Goal: Entertainment & Leisure: Consume media (video, audio)

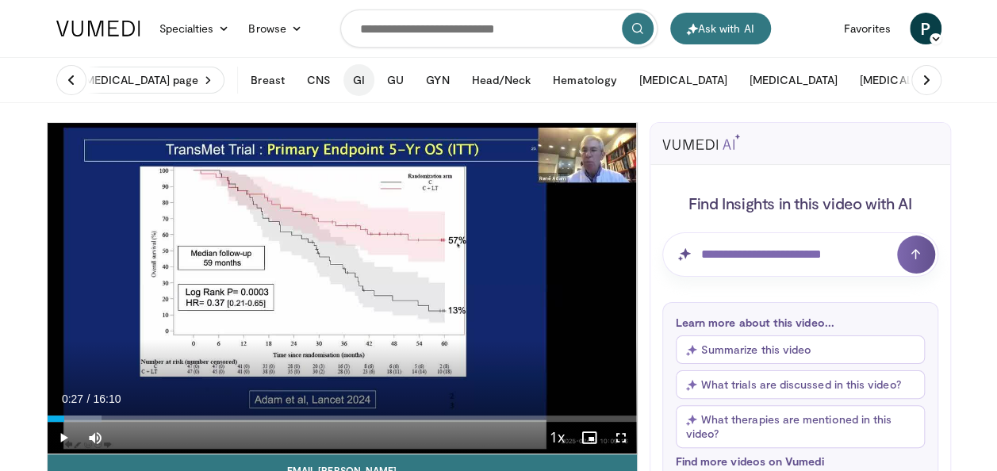
click at [371, 80] on button "GI" at bounding box center [359, 80] width 31 height 32
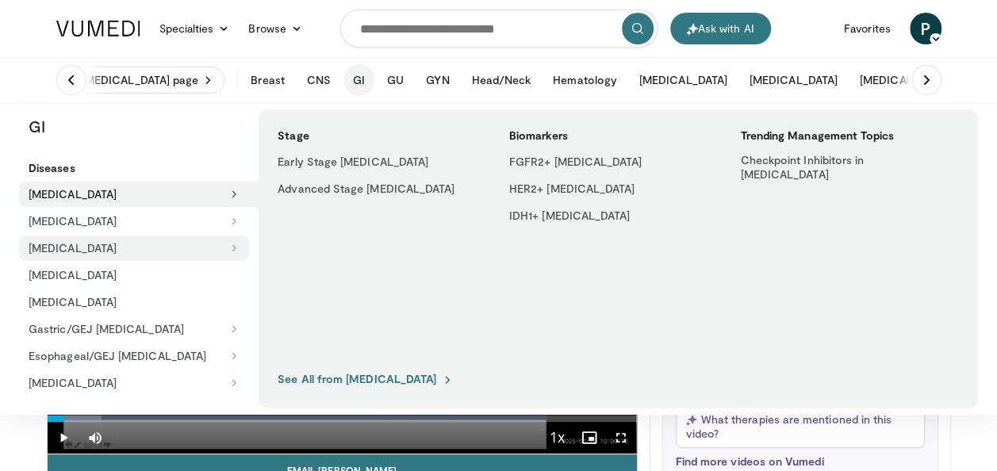
click at [247, 250] on button "[MEDICAL_DATA]" at bounding box center [134, 248] width 230 height 25
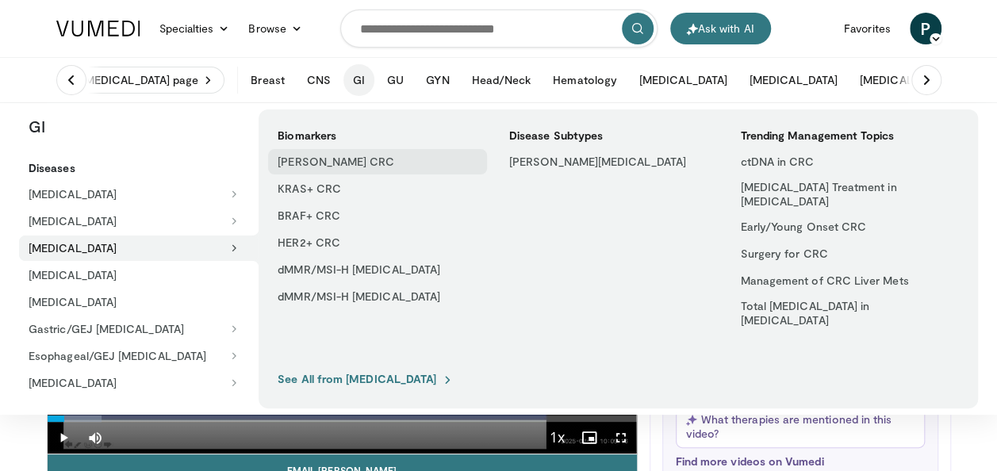
click at [340, 157] on link "[PERSON_NAME] CRC" at bounding box center [377, 161] width 219 height 25
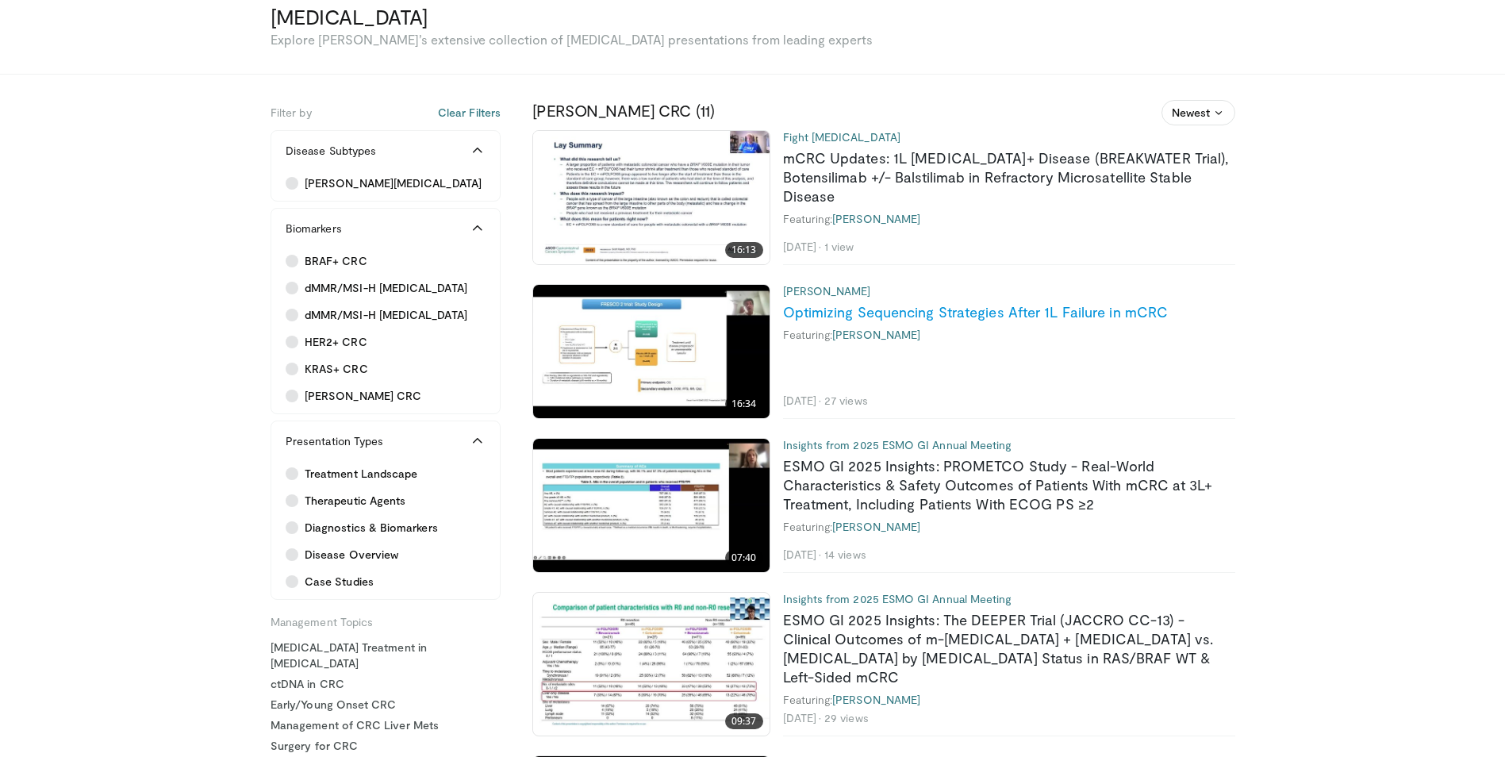
scroll to position [79, 0]
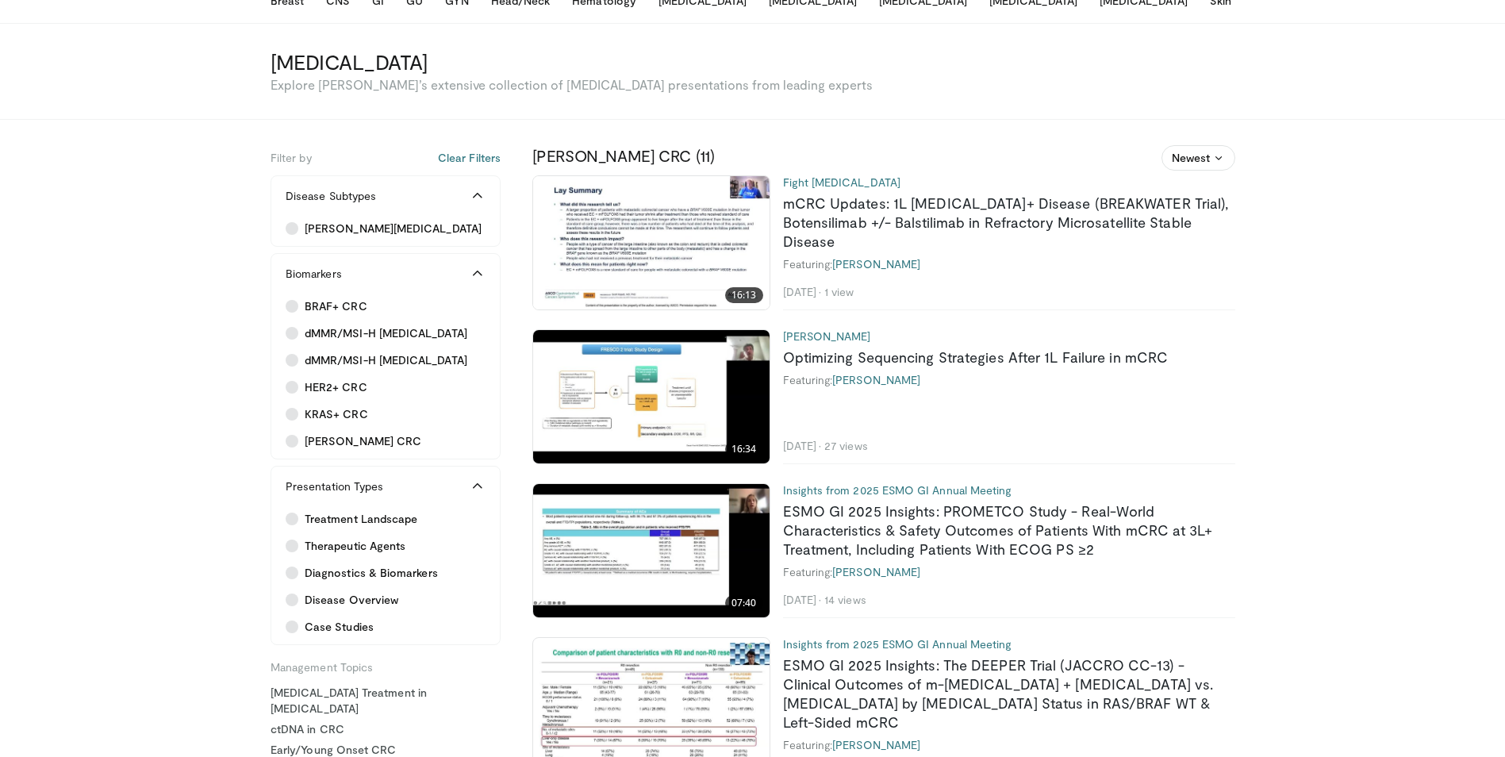
click at [664, 248] on img at bounding box center [651, 242] width 236 height 133
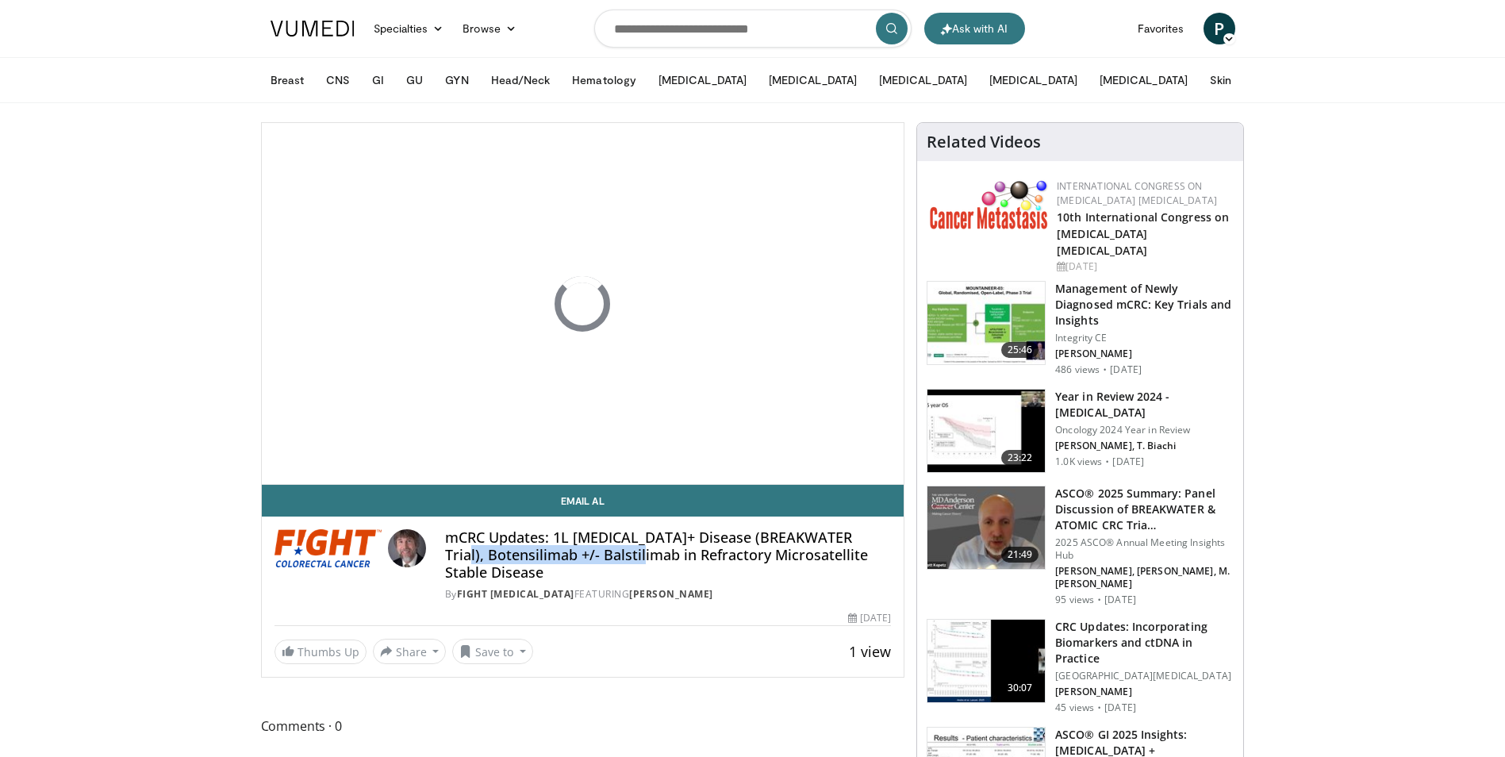
drag, startPoint x: 447, startPoint y: 555, endPoint x: 631, endPoint y: 559, distance: 184.1
click at [631, 559] on h4 "mCRC Updates: 1L [MEDICAL_DATA]+ Disease (BREAKWATER Trial), Botensilimab +/- B…" at bounding box center [668, 555] width 446 height 52
copy h4 "Botensilimab +/- Balstilimab"
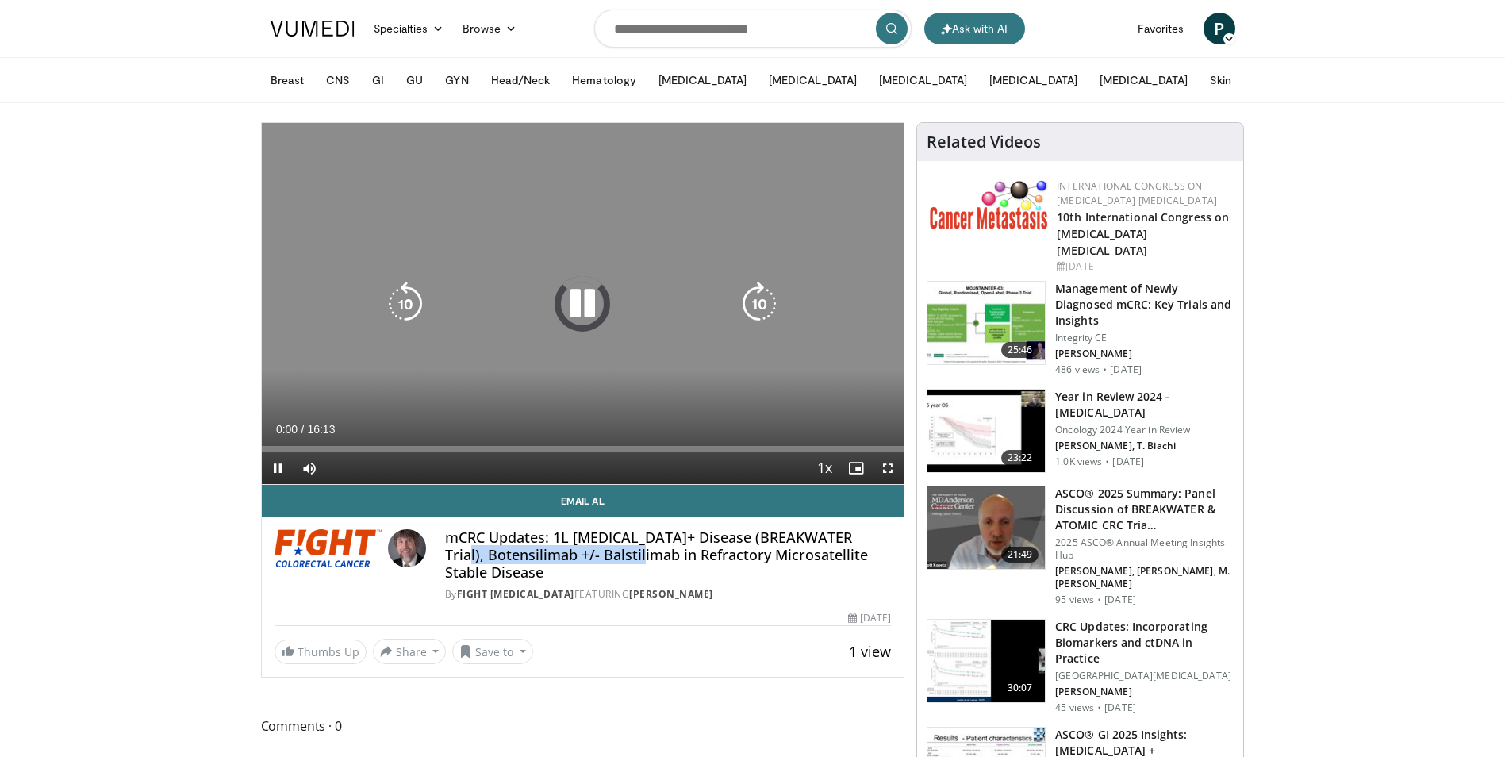
click at [585, 300] on icon "Video Player" at bounding box center [582, 304] width 44 height 44
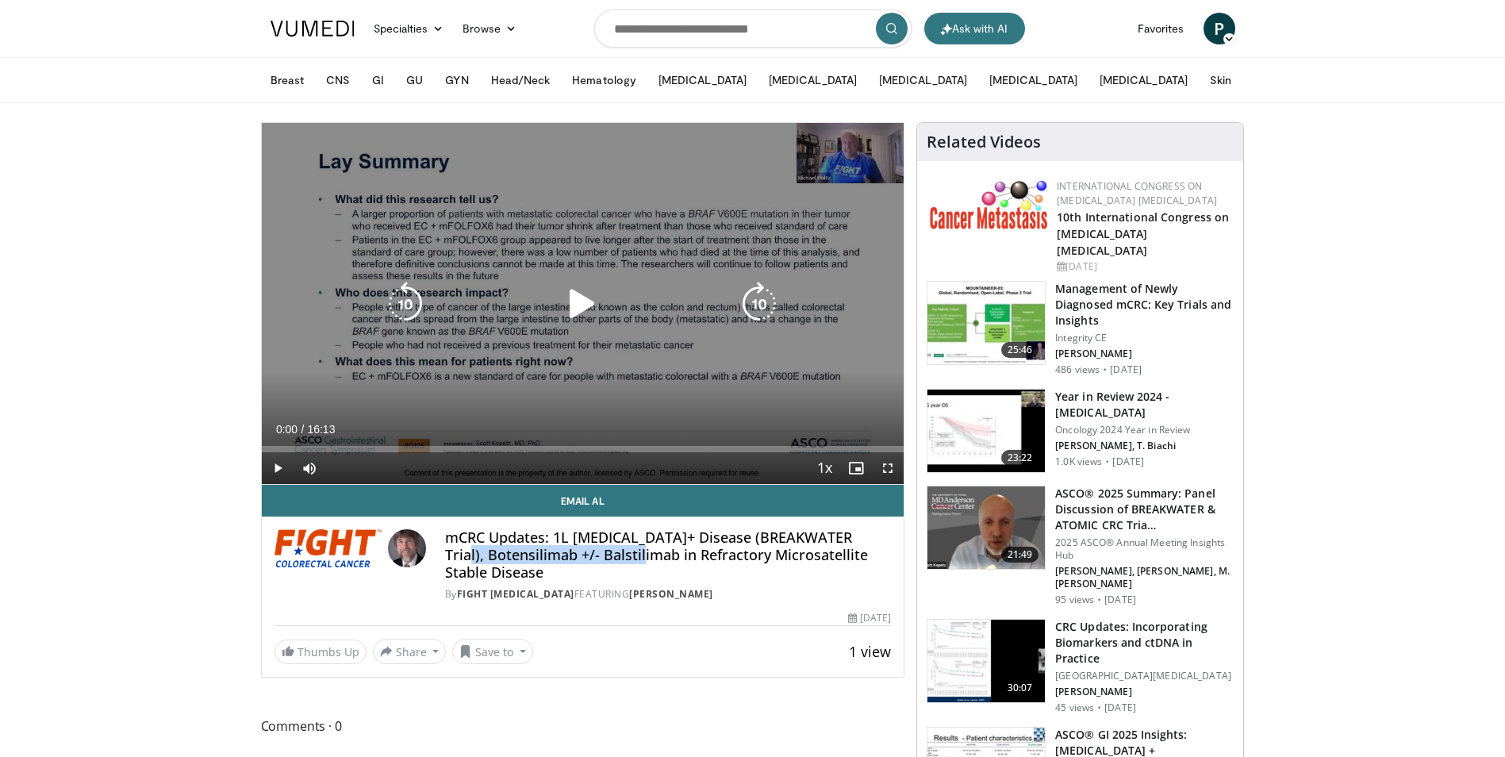
click at [580, 296] on icon "Video Player" at bounding box center [582, 304] width 44 height 44
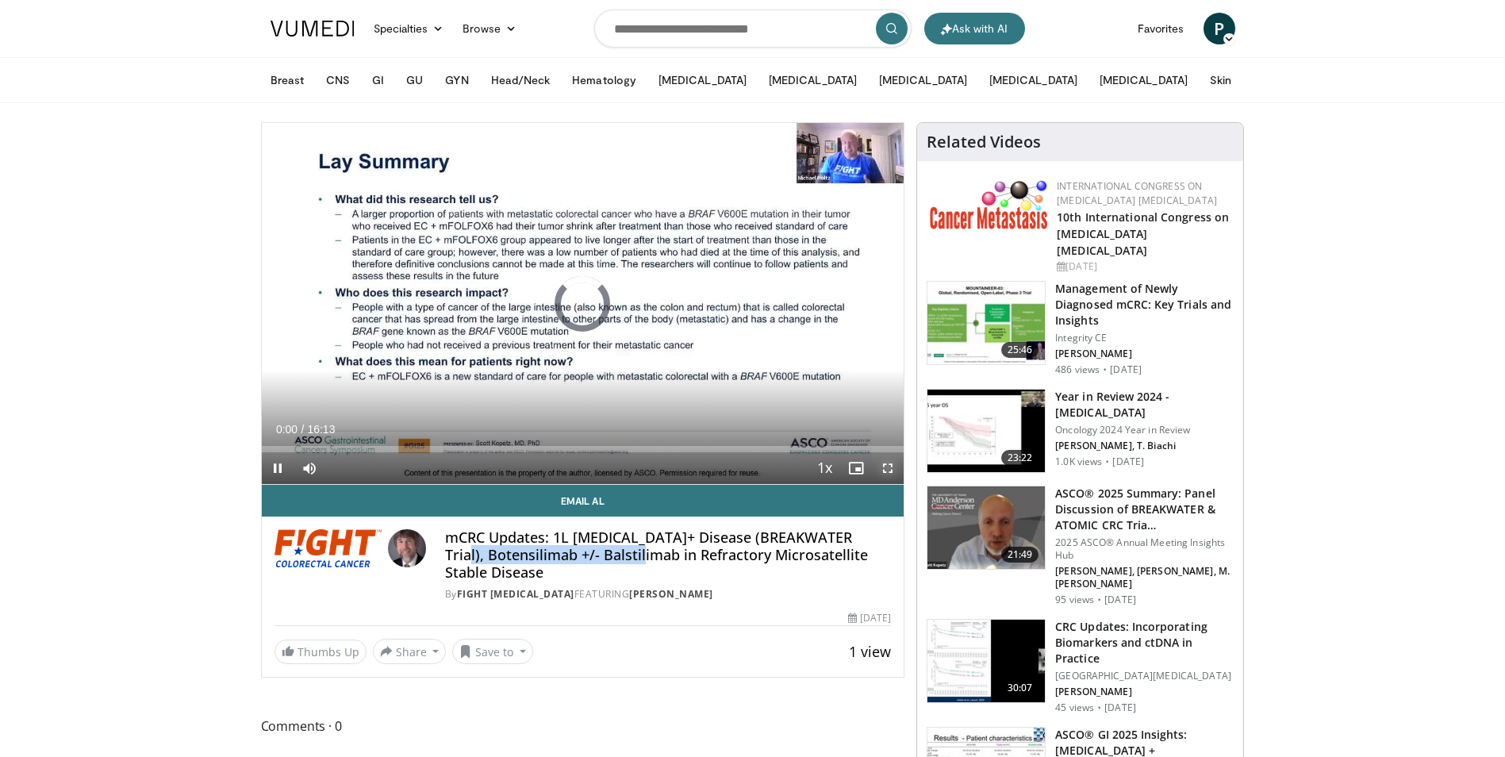
click at [885, 469] on span "Video Player" at bounding box center [888, 468] width 32 height 32
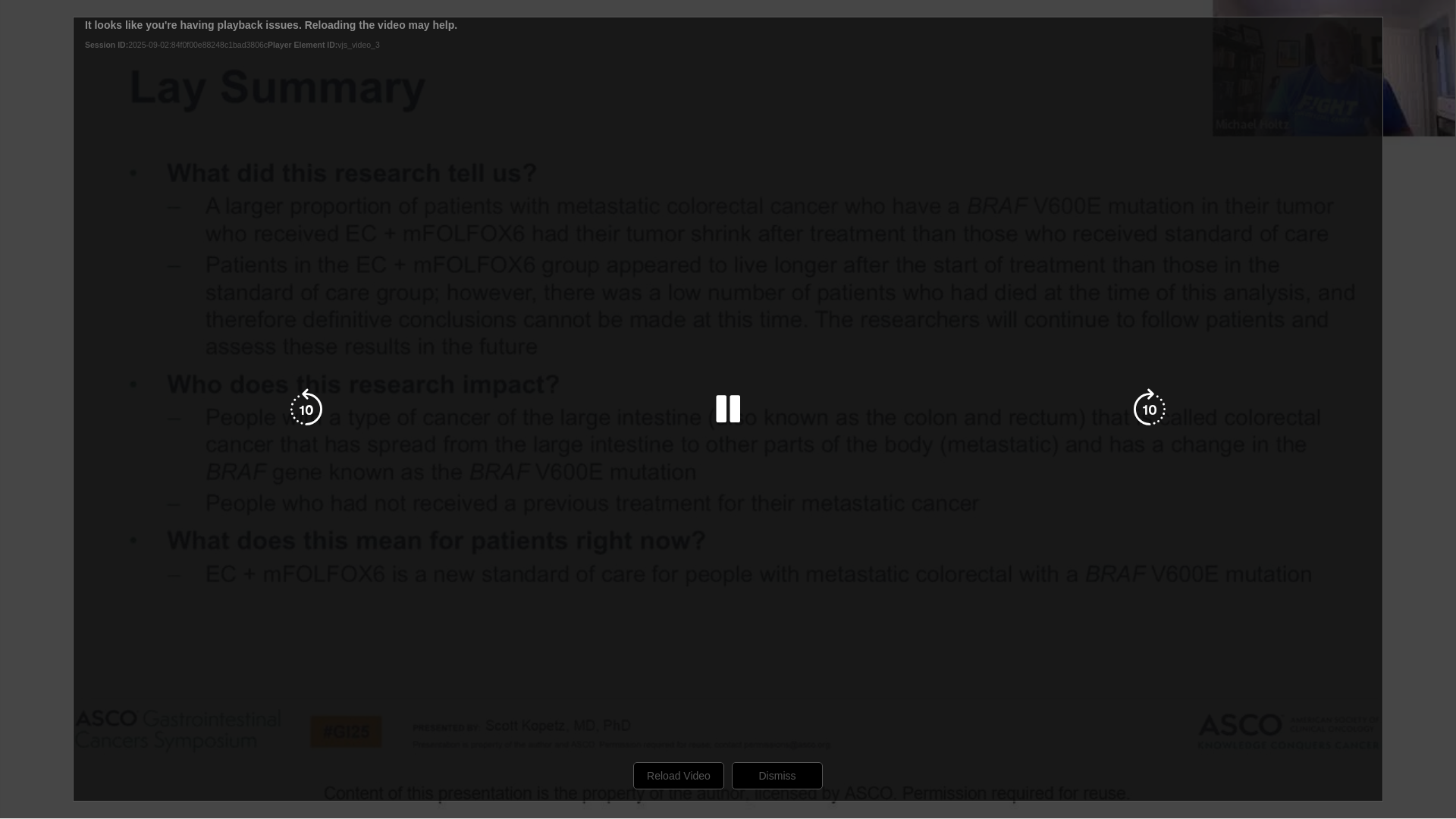
click at [676, 722] on div "10 seconds Tap to unmute" at bounding box center [728, 409] width 1456 height 818
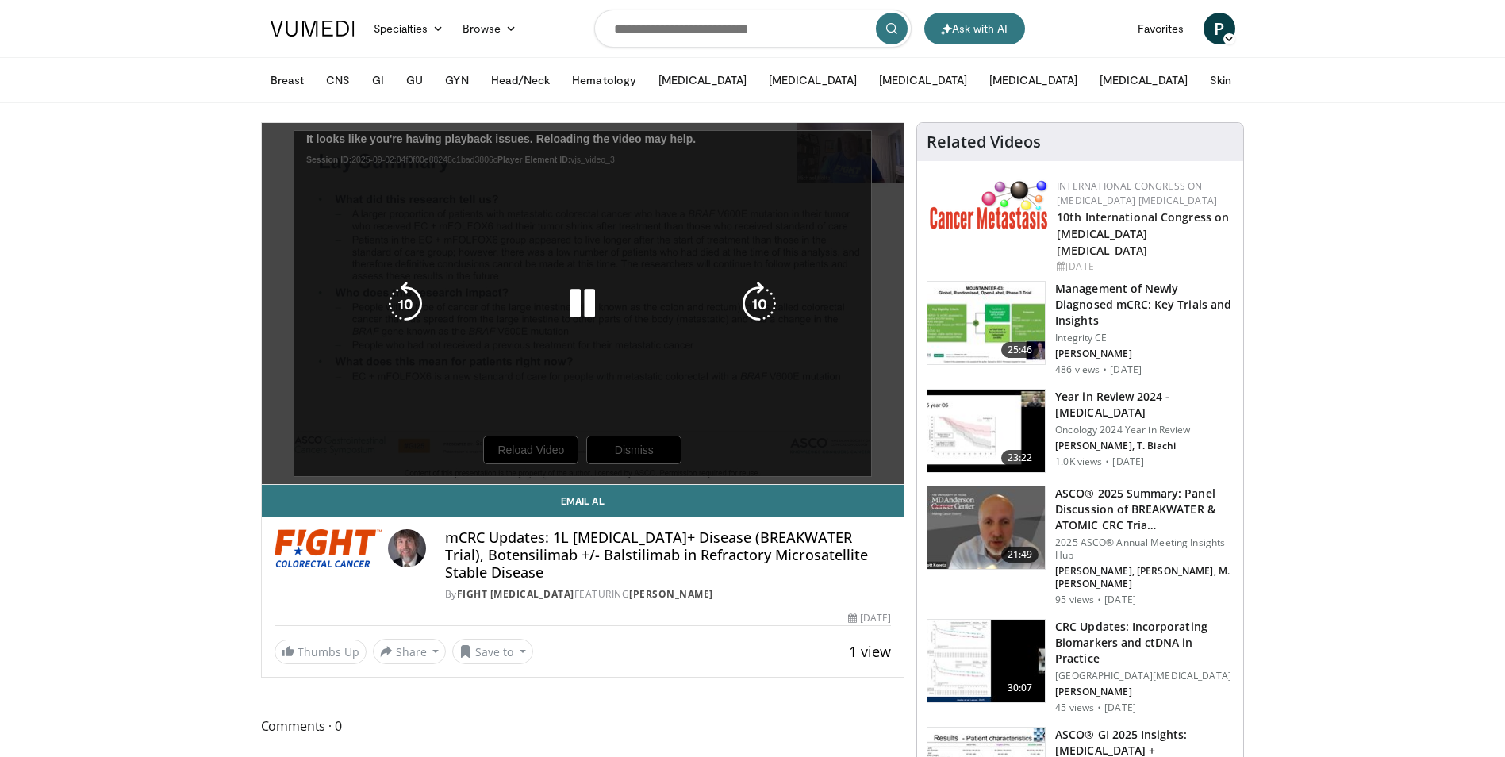
click at [550, 457] on div "10 seconds Tap to unmute" at bounding box center [583, 303] width 643 height 361
click at [552, 451] on div "10 seconds Tap to unmute" at bounding box center [583, 303] width 643 height 361
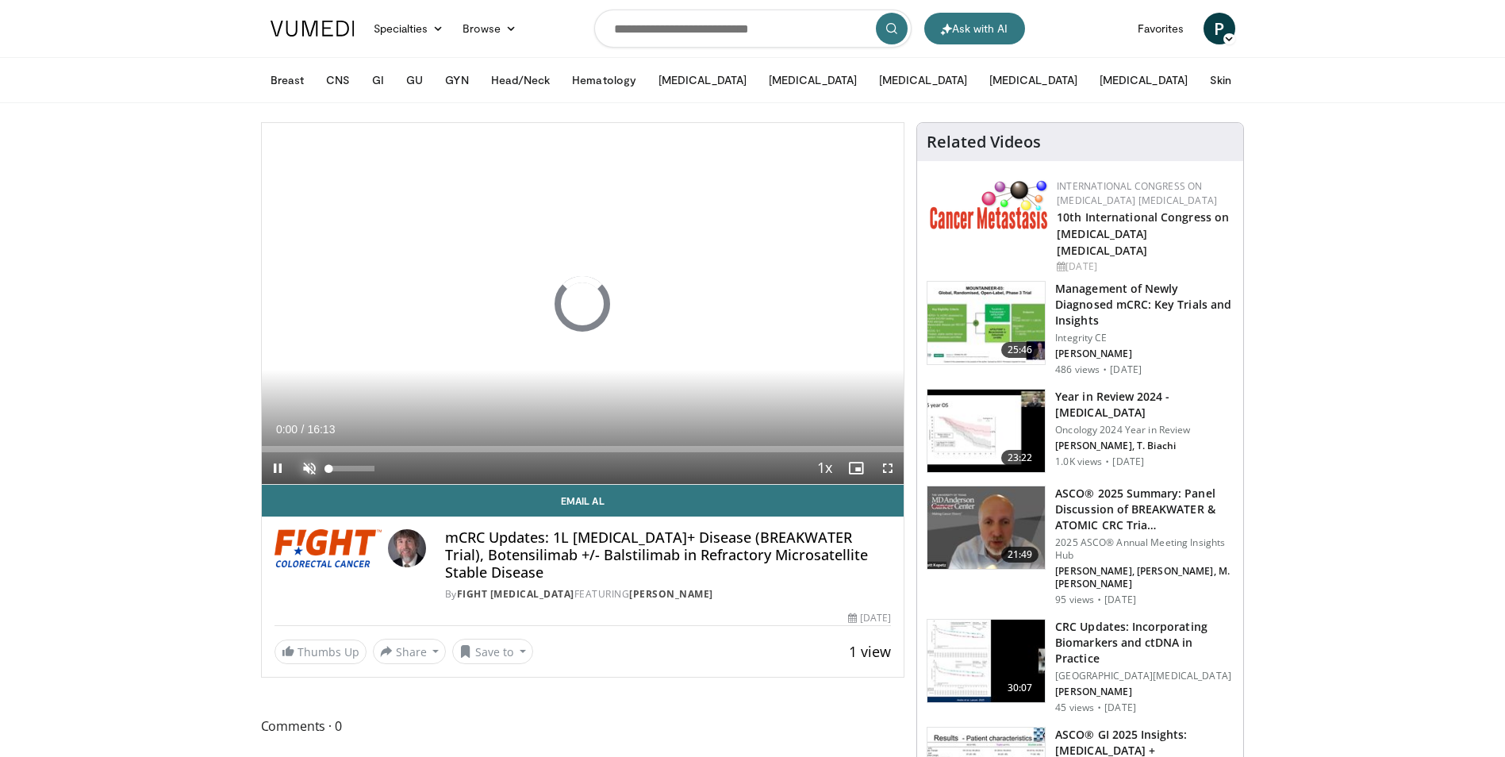
click at [307, 467] on span "Video Player" at bounding box center [310, 468] width 32 height 32
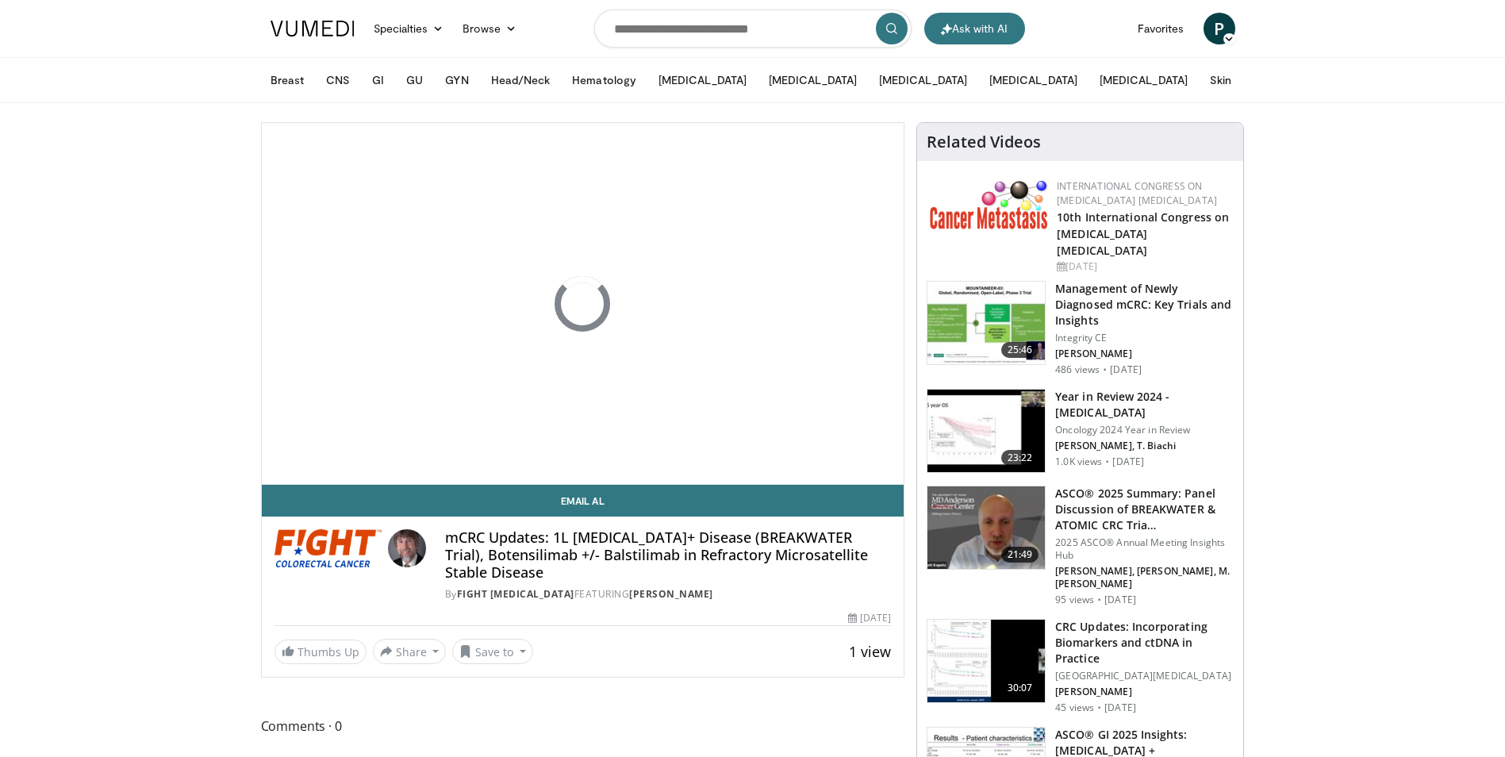
click at [1210, 31] on span "P" at bounding box center [1220, 29] width 32 height 32
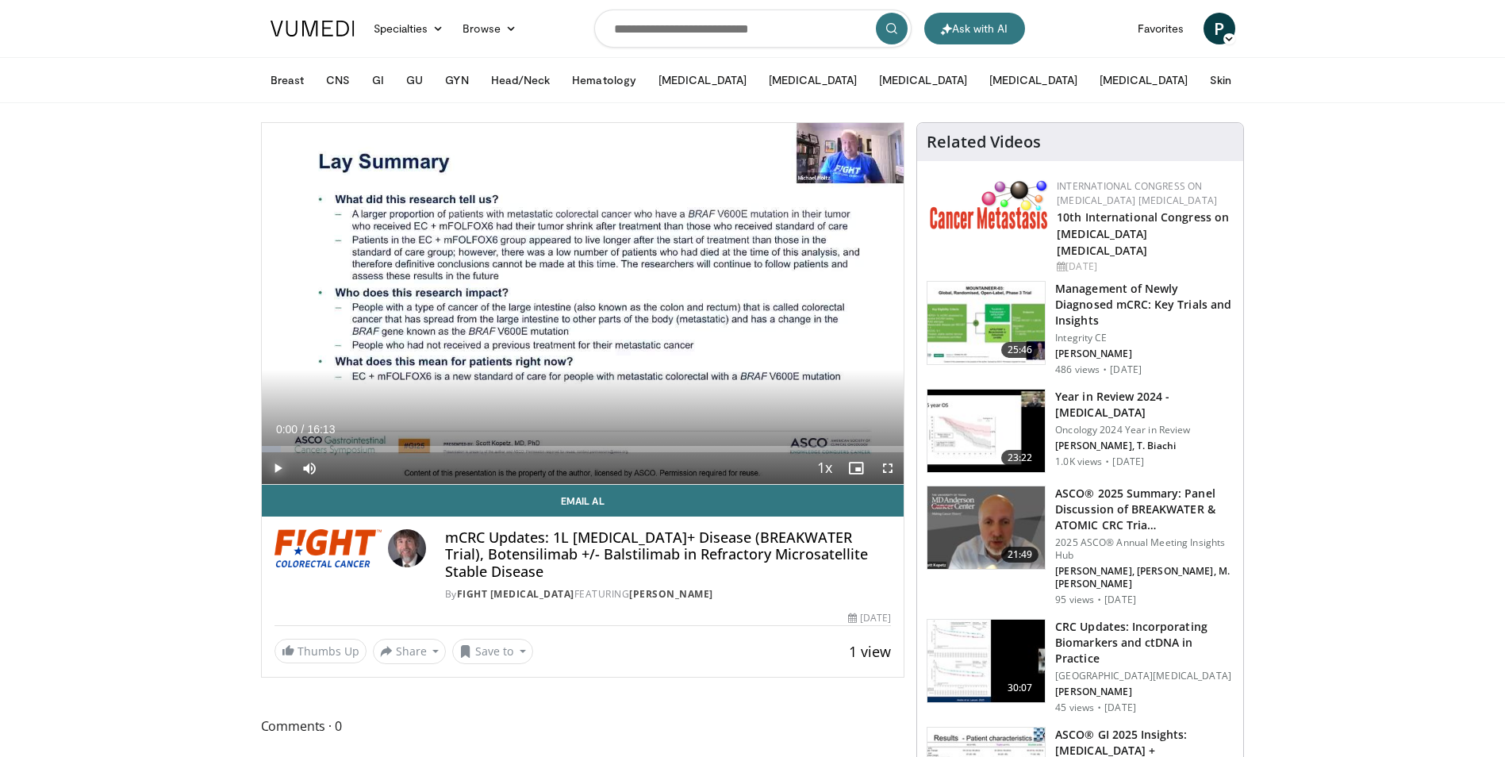
click at [264, 468] on span "Video Player" at bounding box center [278, 468] width 32 height 32
click at [349, 468] on div "44%" at bounding box center [351, 468] width 45 height 6
click at [349, 467] on div "Volume Level" at bounding box center [339, 468] width 20 height 6
click at [890, 466] on span "Video Player" at bounding box center [888, 468] width 32 height 32
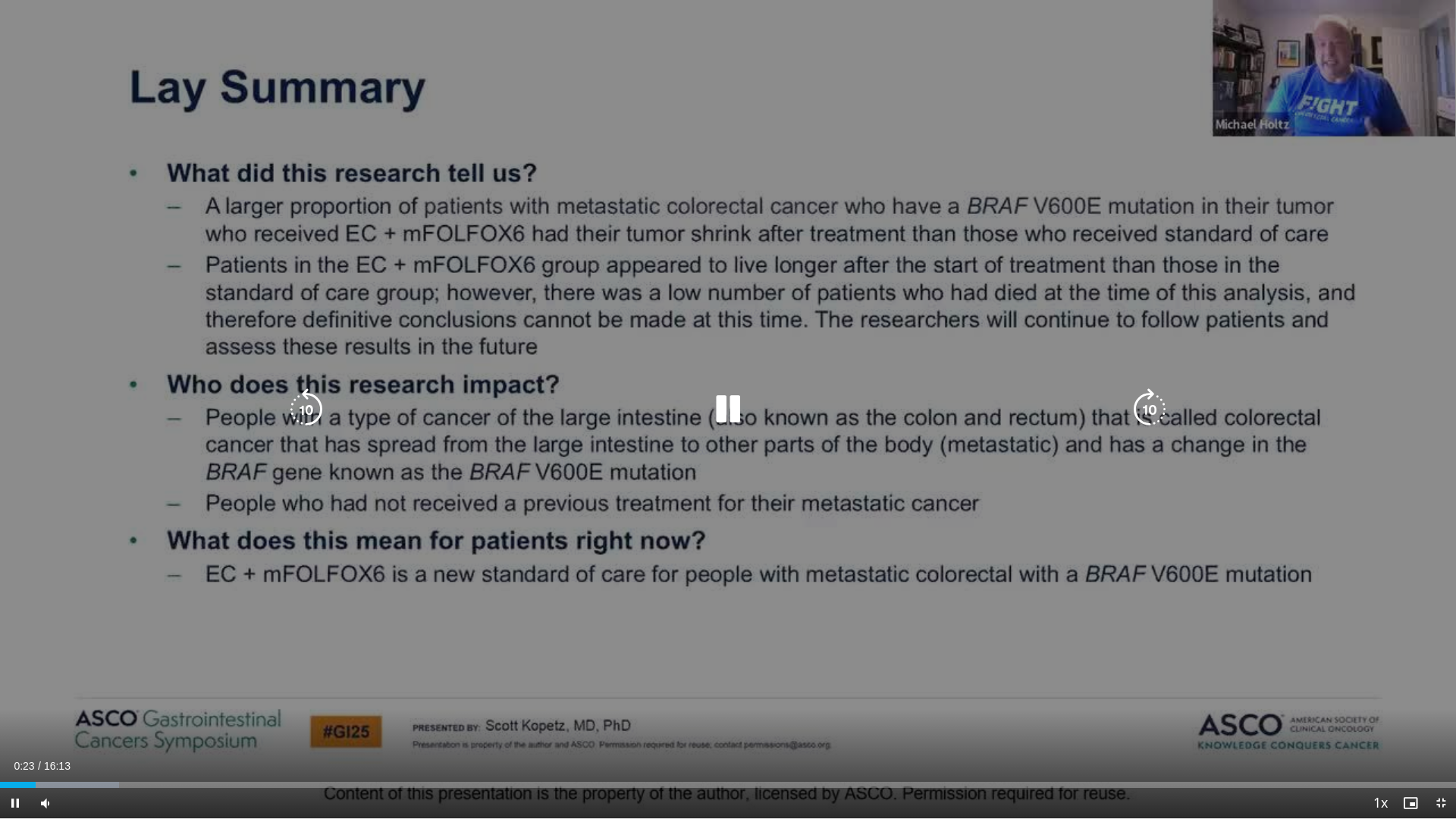
click at [724, 407] on icon "Video Player" at bounding box center [728, 409] width 42 height 42
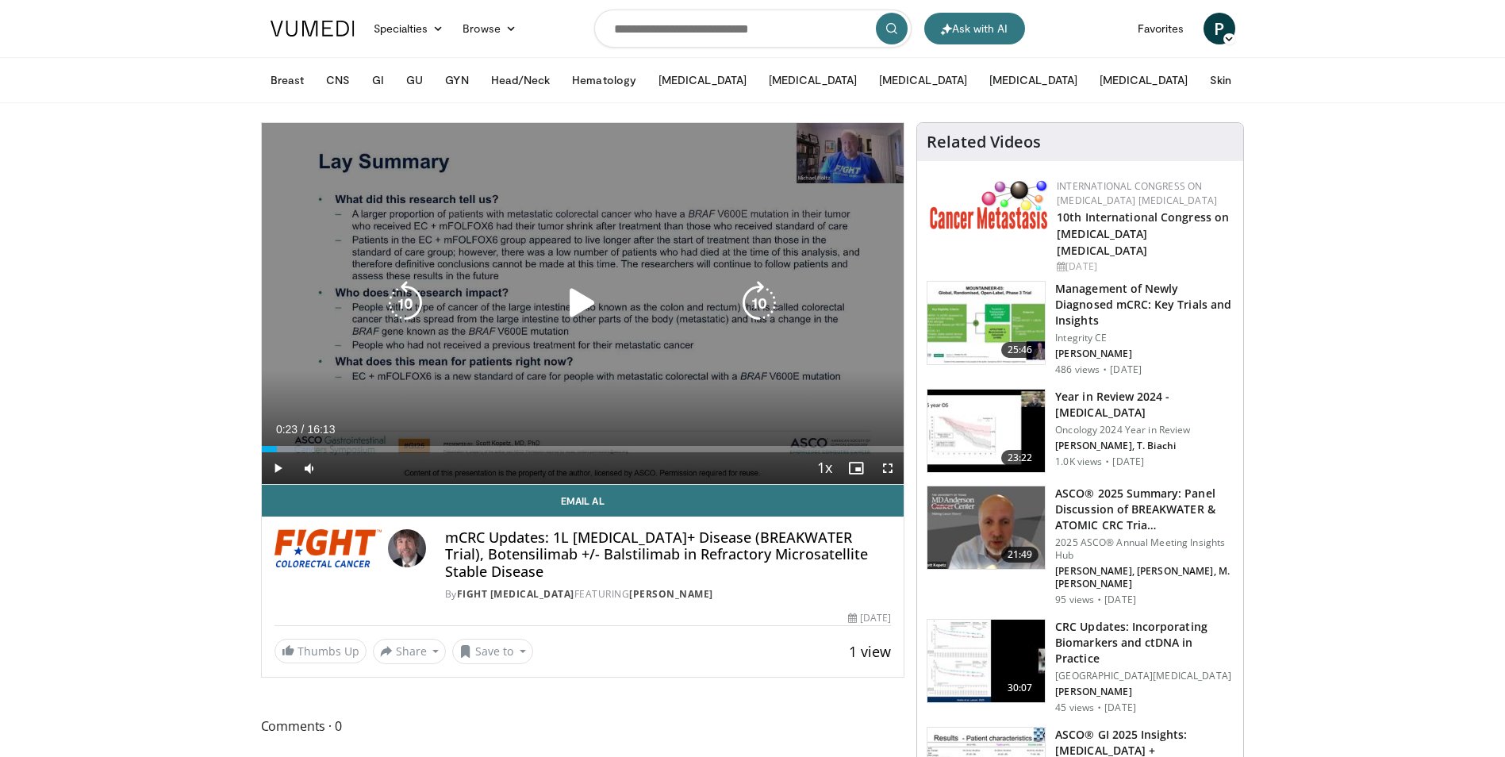
click at [594, 298] on icon "Video Player" at bounding box center [582, 303] width 44 height 44
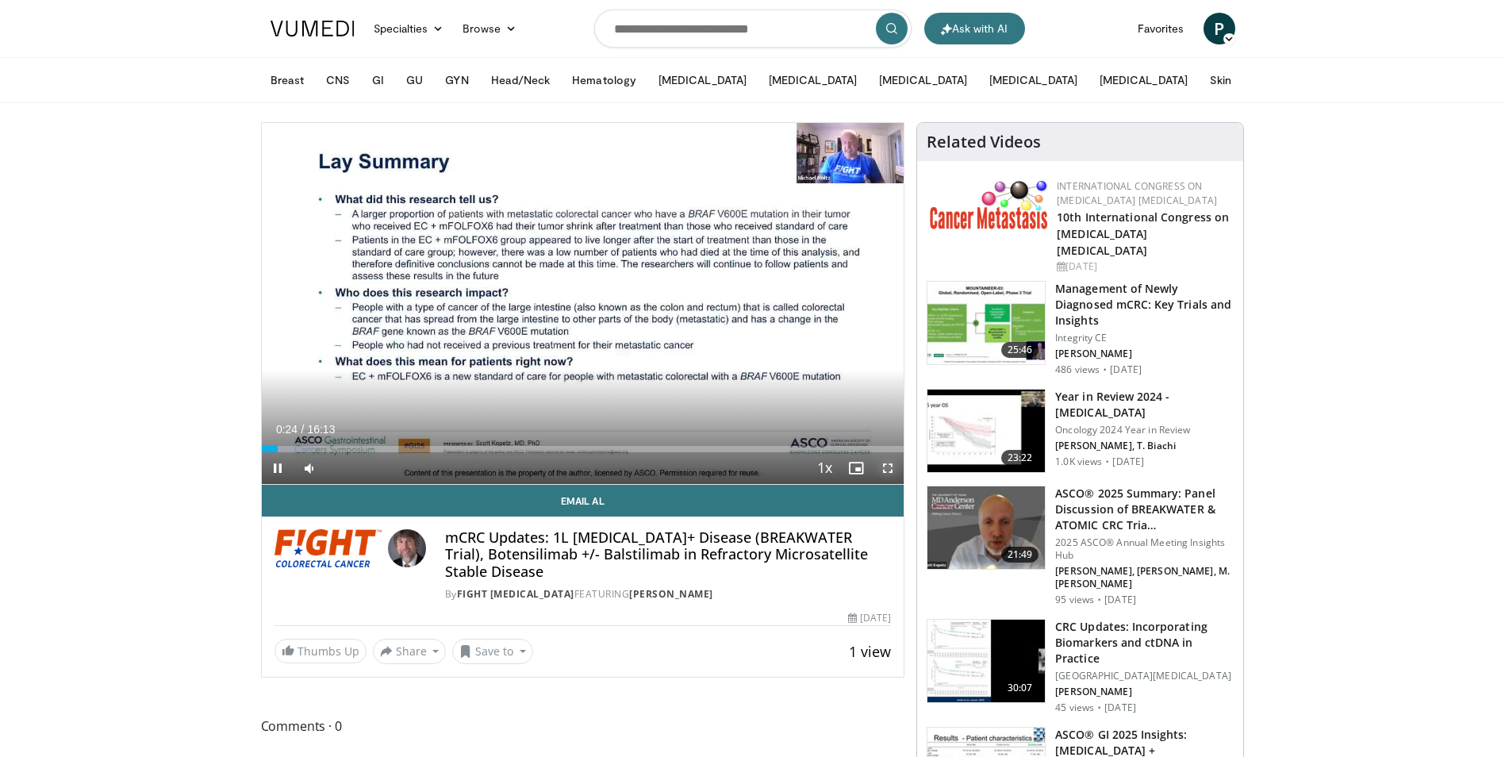
click at [888, 466] on span "Video Player" at bounding box center [888, 468] width 32 height 32
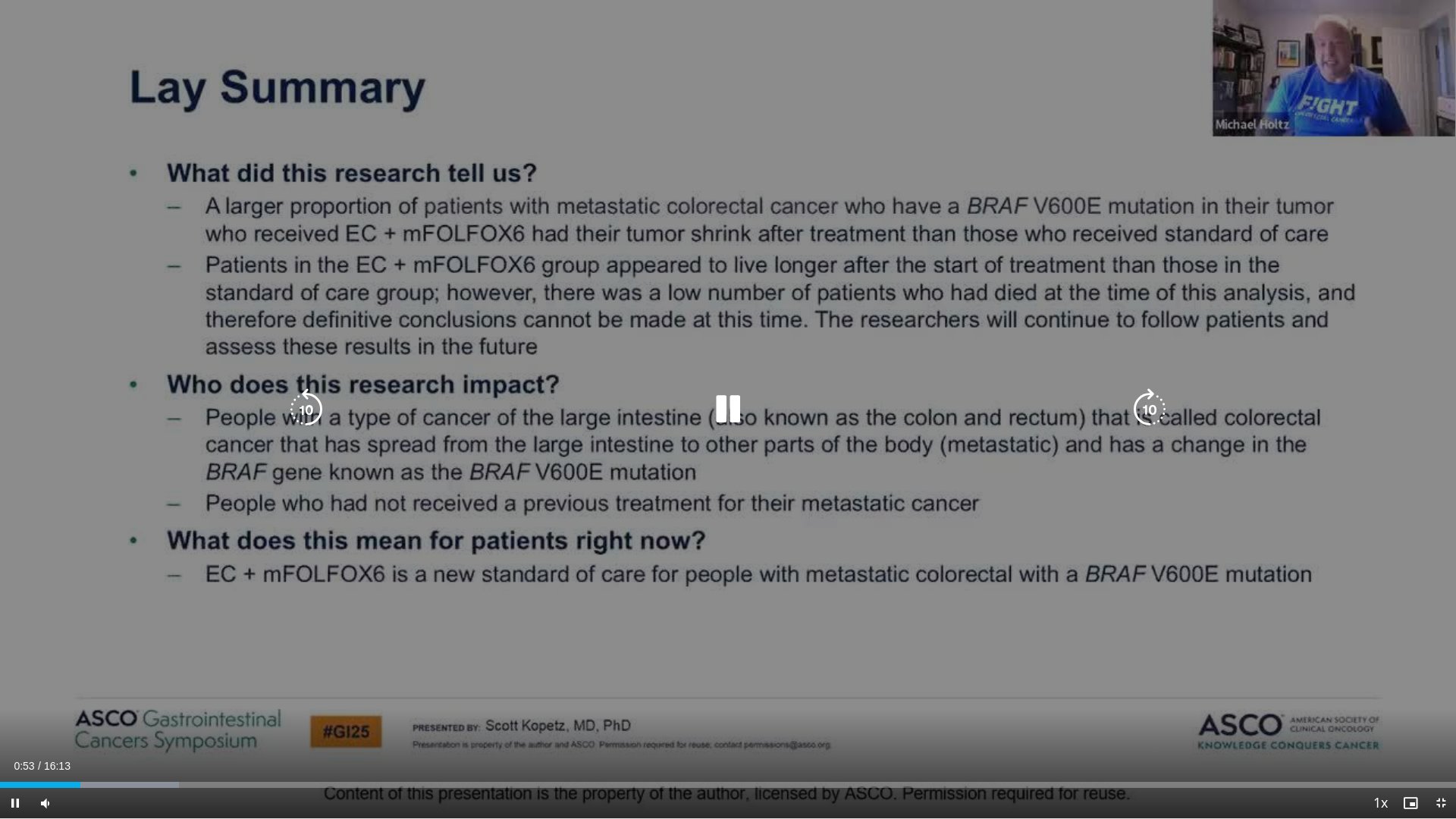
click at [738, 405] on icon "Video Player" at bounding box center [728, 409] width 42 height 42
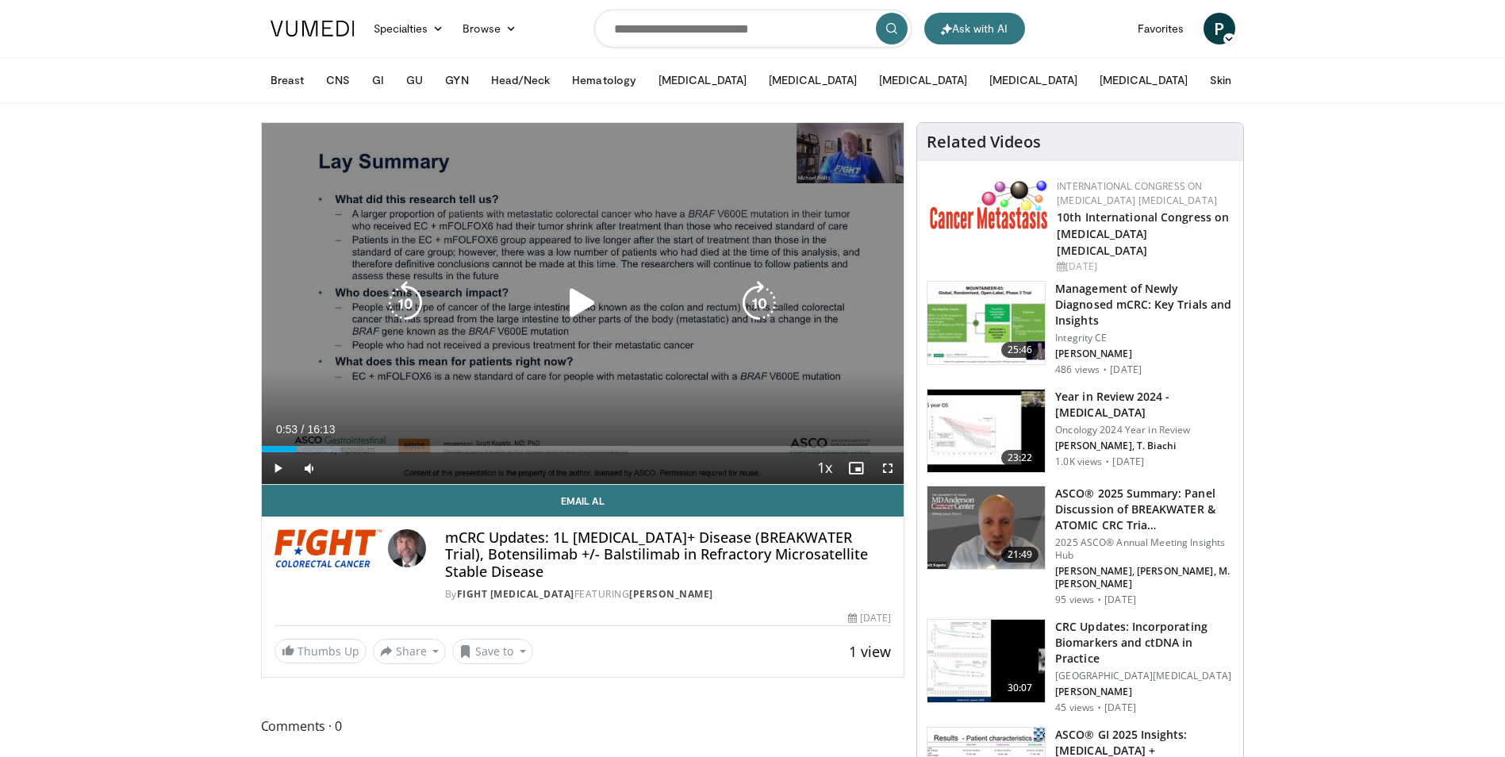
click at [583, 302] on icon "Video Player" at bounding box center [582, 303] width 44 height 44
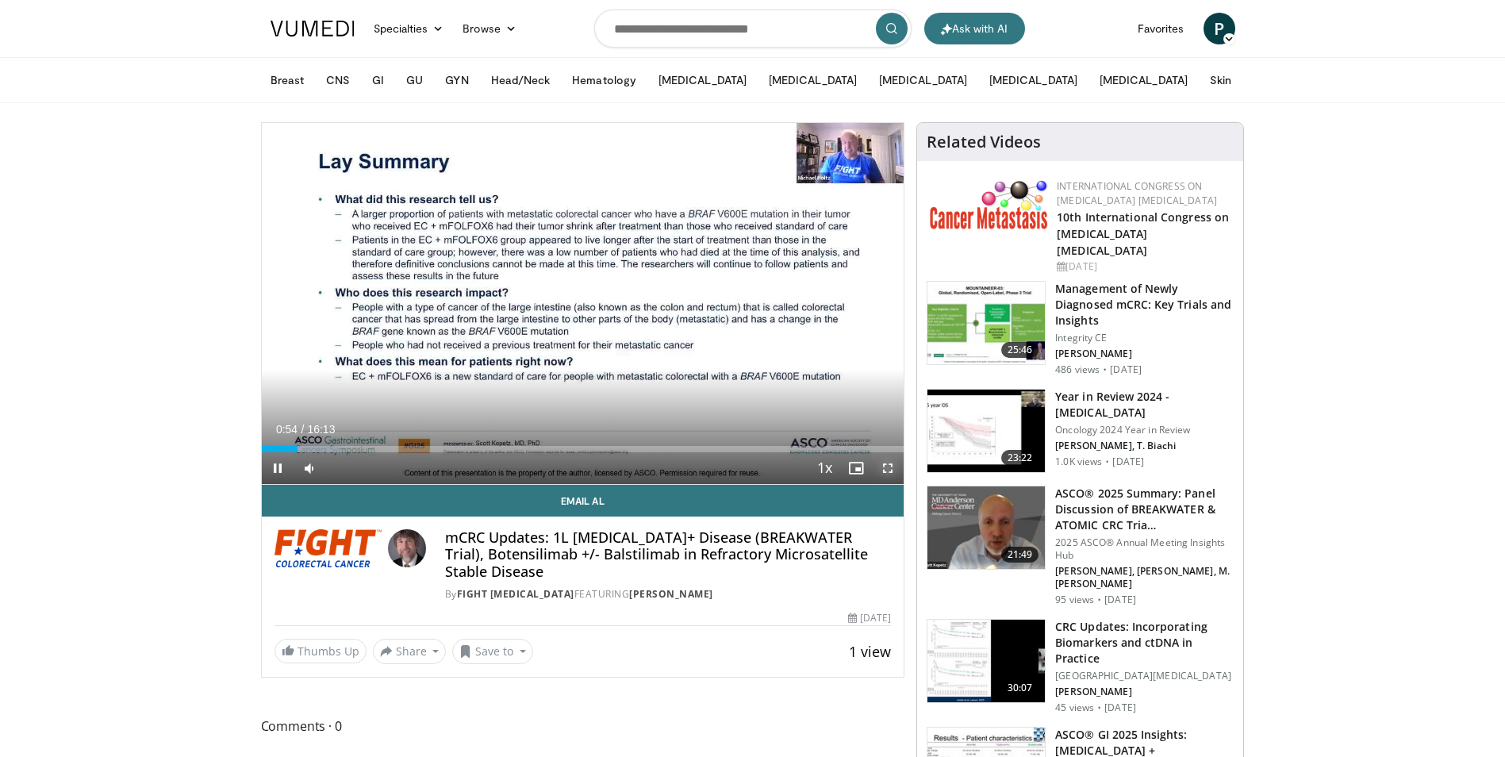
click at [891, 465] on span "Video Player" at bounding box center [888, 468] width 32 height 32
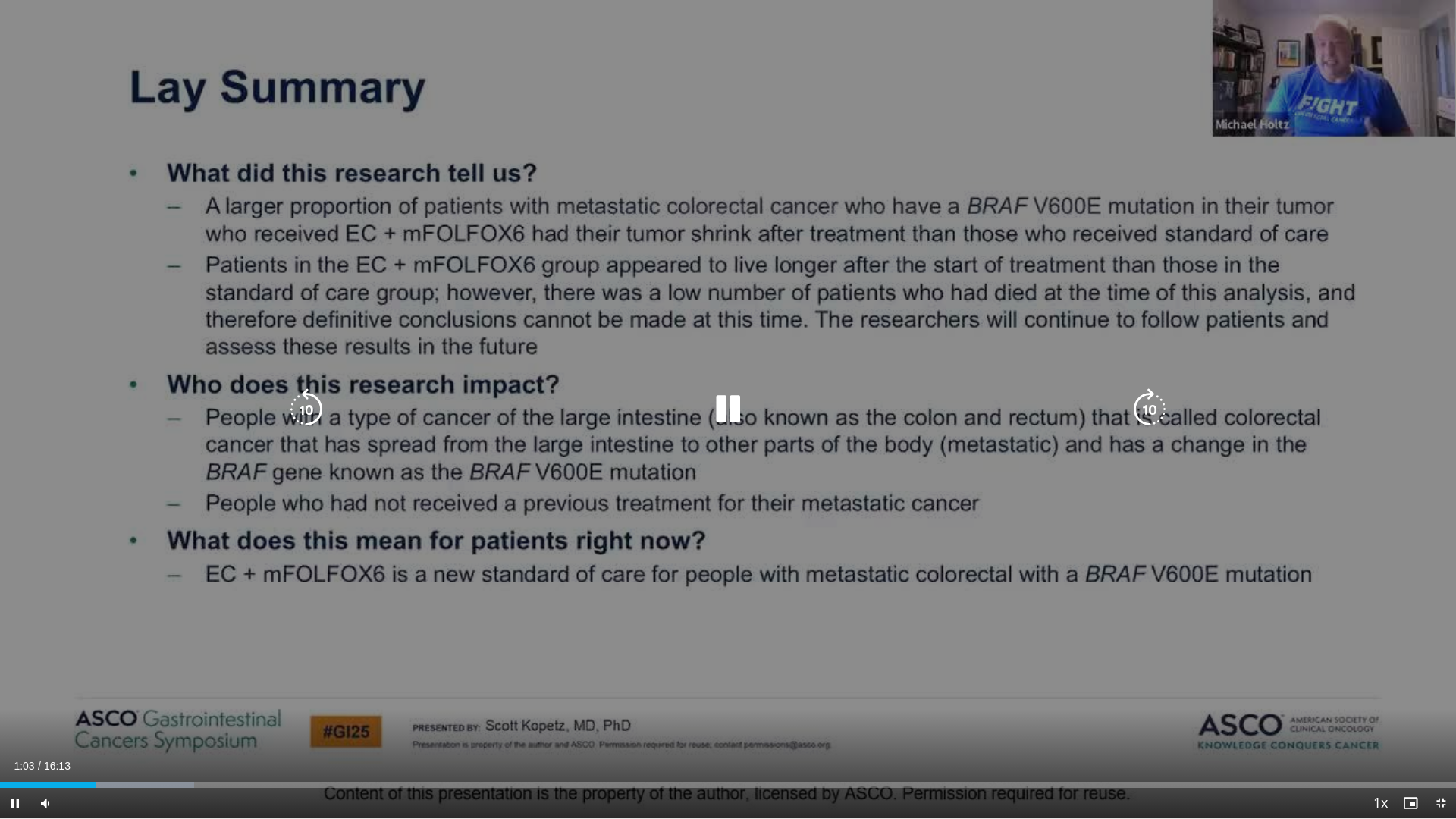
click at [724, 413] on icon "Video Player" at bounding box center [728, 409] width 42 height 42
click at [714, 409] on icon "Video Player" at bounding box center [728, 409] width 42 height 42
click at [737, 400] on icon "Video Player" at bounding box center [728, 409] width 42 height 42
click at [730, 398] on icon "Video Player" at bounding box center [728, 409] width 42 height 42
click at [729, 399] on icon "Video Player" at bounding box center [728, 409] width 42 height 42
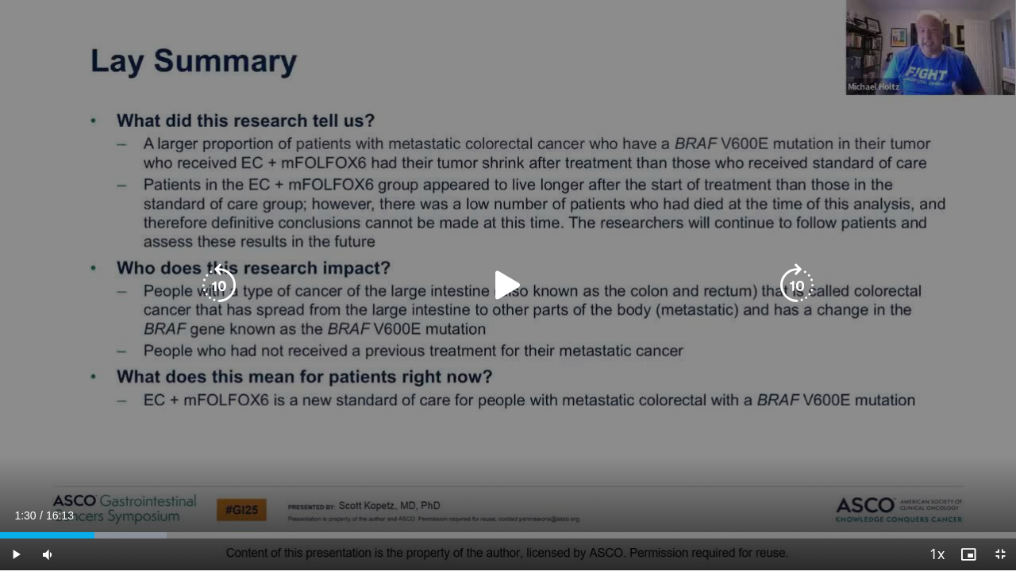
click at [504, 282] on icon "Video Player" at bounding box center [508, 285] width 44 height 44
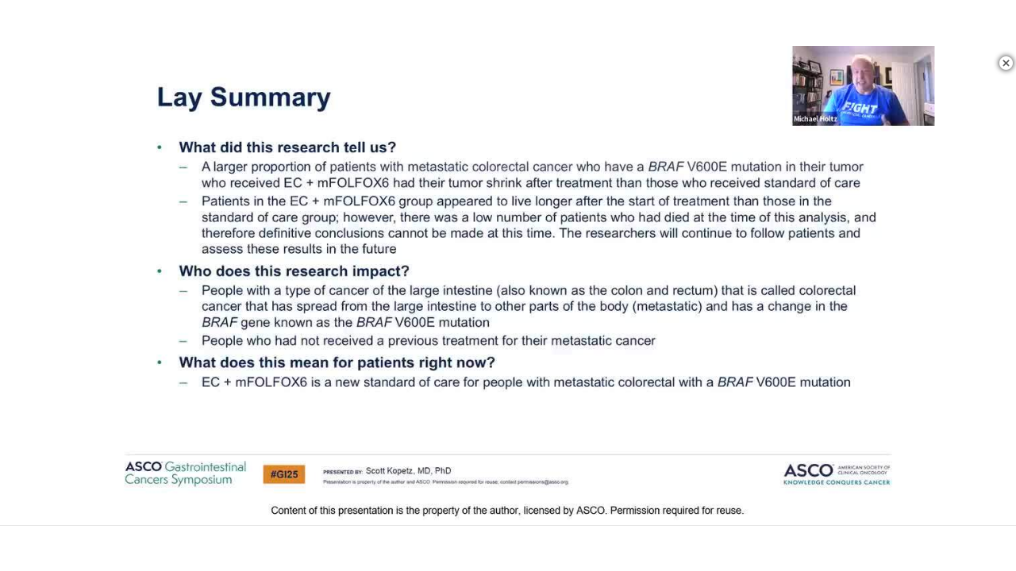
scroll to position [188, 0]
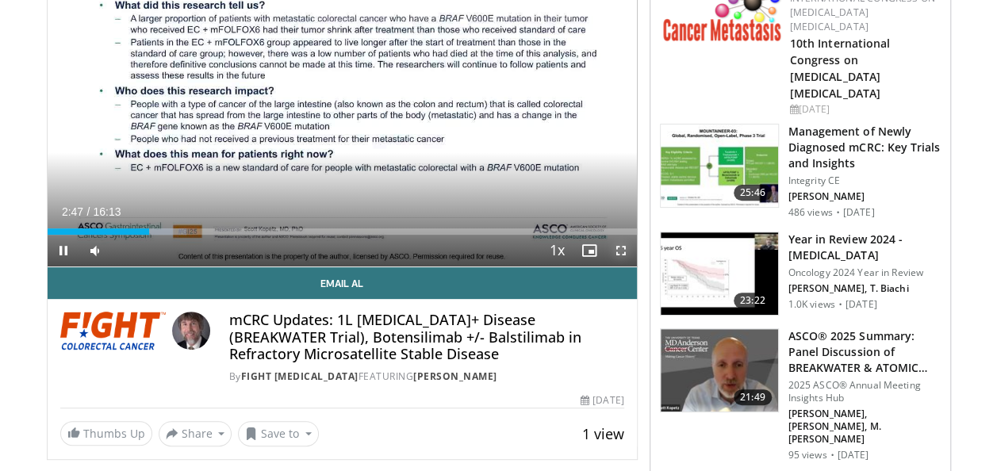
click at [619, 247] on span "Video Player" at bounding box center [621, 251] width 32 height 32
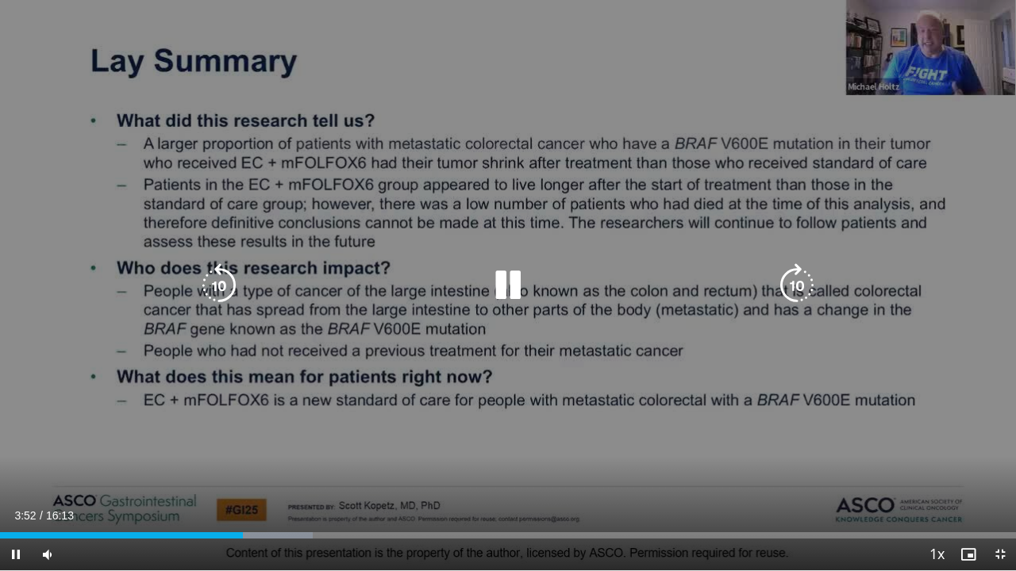
click at [513, 278] on icon "Video Player" at bounding box center [508, 285] width 44 height 44
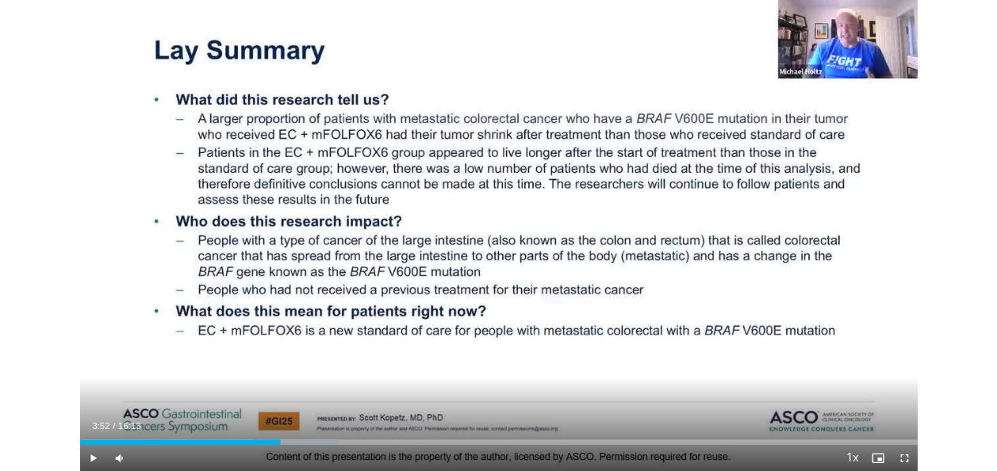
scroll to position [521, 0]
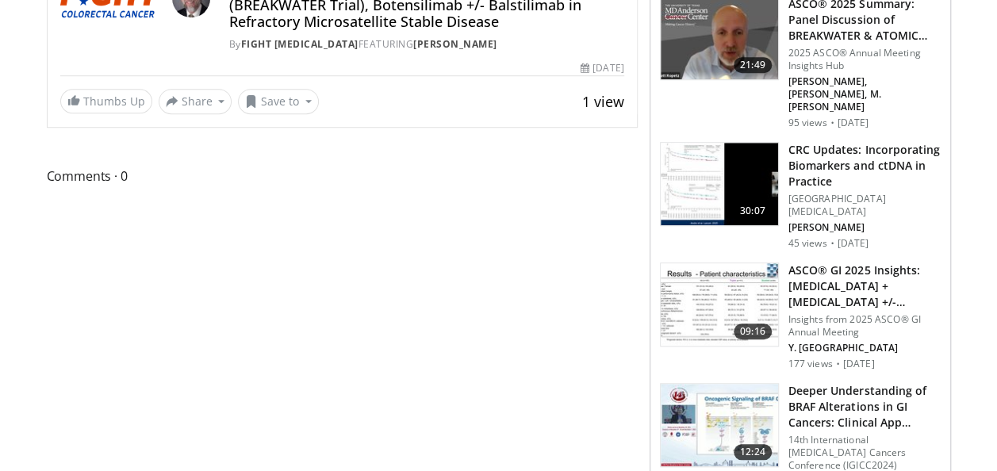
drag, startPoint x: 509, startPoint y: 219, endPoint x: 437, endPoint y: 94, distance: 144.7
click at [440, 94] on div "Thumbs Up Share mCRC Updates: 1L BRAF V60... × Enter one or more e-mail address…" at bounding box center [342, 101] width 564 height 25
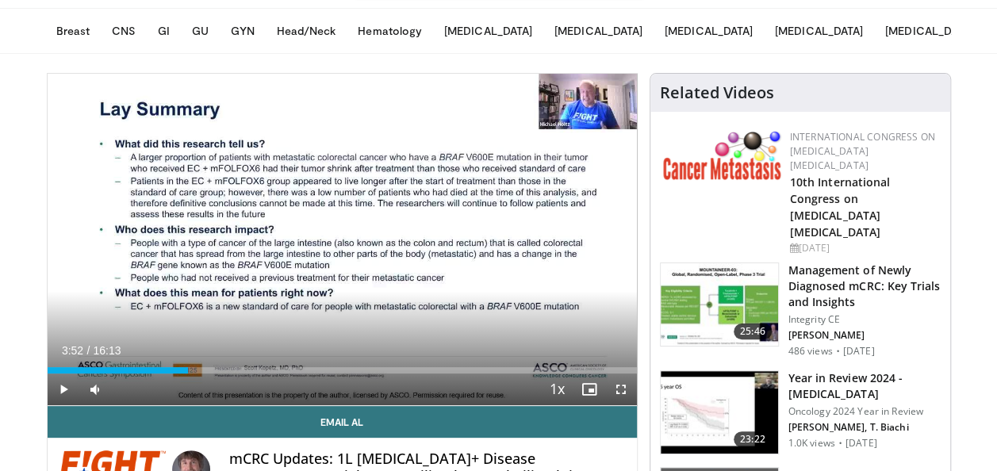
scroll to position [0, 0]
